Goal: Task Accomplishment & Management: Manage account settings

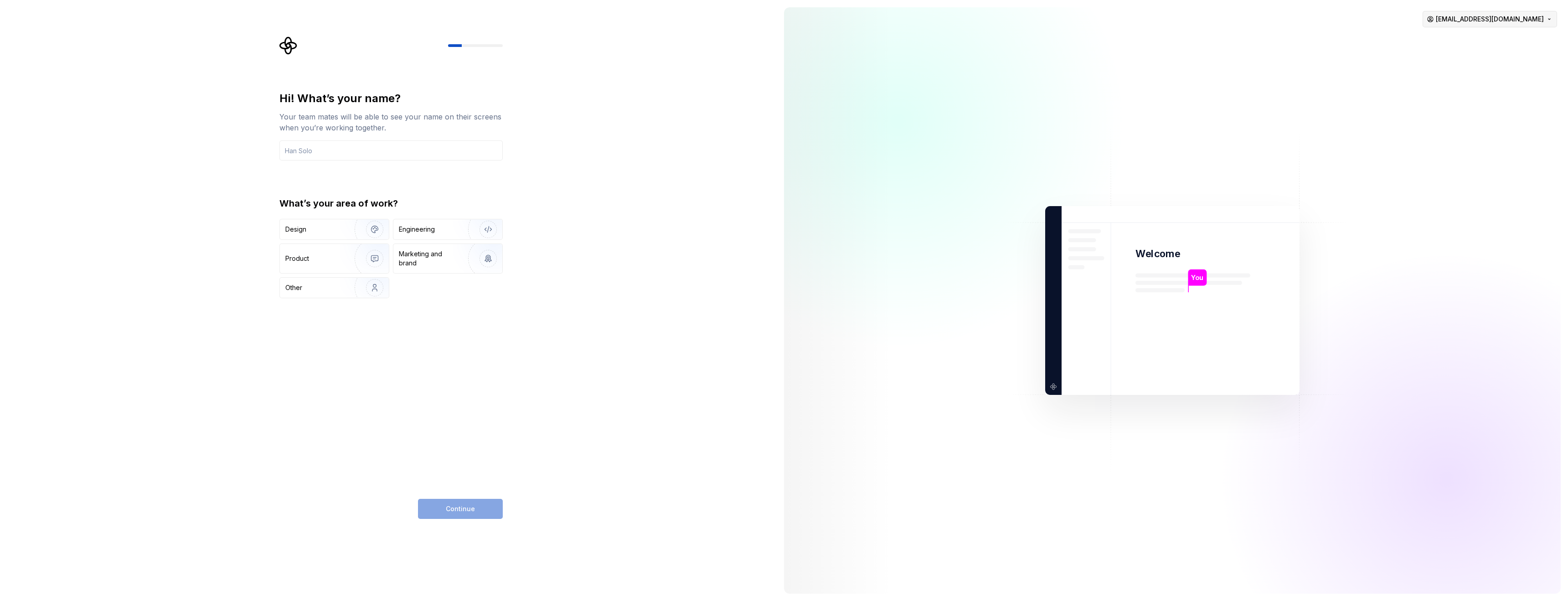
click at [1539, 20] on html "Hi! What’s your name? Your team mates will be able to see your name on their sc…" at bounding box center [784, 300] width 1568 height 601
click at [1503, 56] on div "Delete account" at bounding box center [1519, 57] width 86 height 9
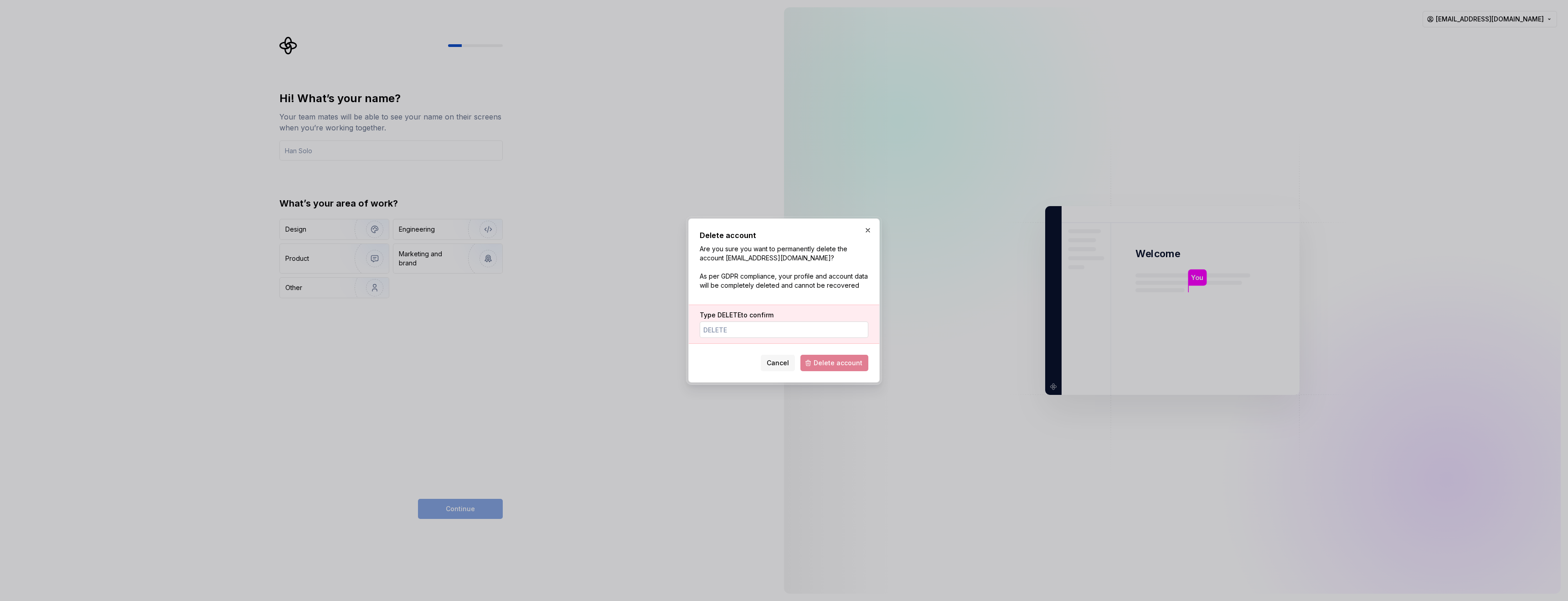
click at [742, 330] on input "Type DELETE to confirm" at bounding box center [784, 330] width 169 height 16
type input "ВУДУЕУ"
type input "DELETE"
click at [824, 359] on span "Delete account" at bounding box center [838, 363] width 49 height 9
